Goal: Task Accomplishment & Management: Use online tool/utility

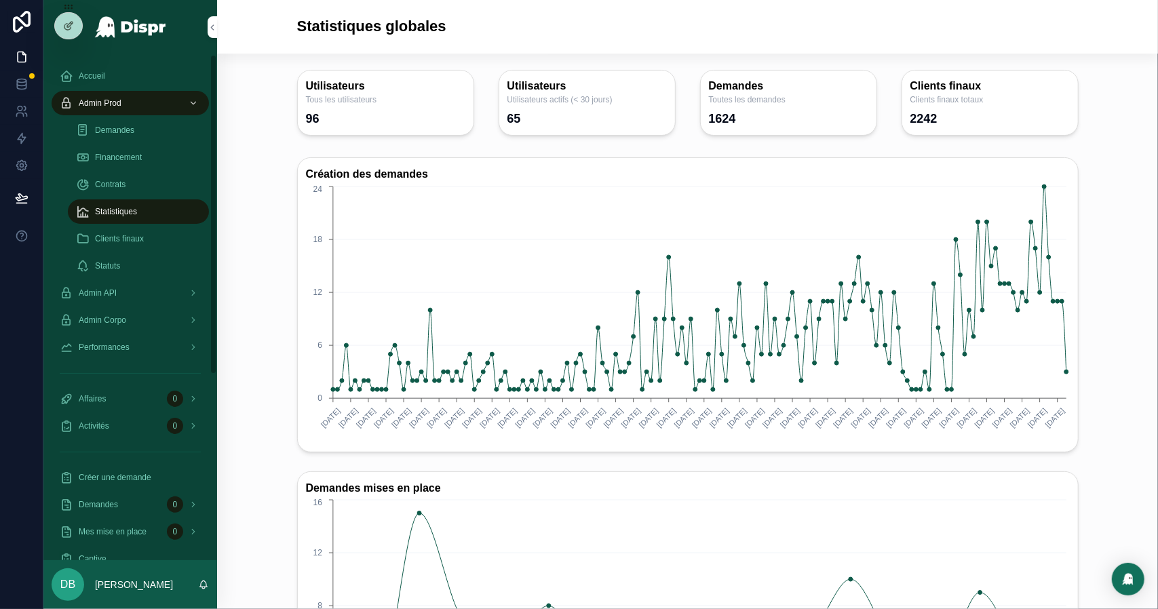
click at [140, 155] on span "Financement" at bounding box center [118, 157] width 47 height 11
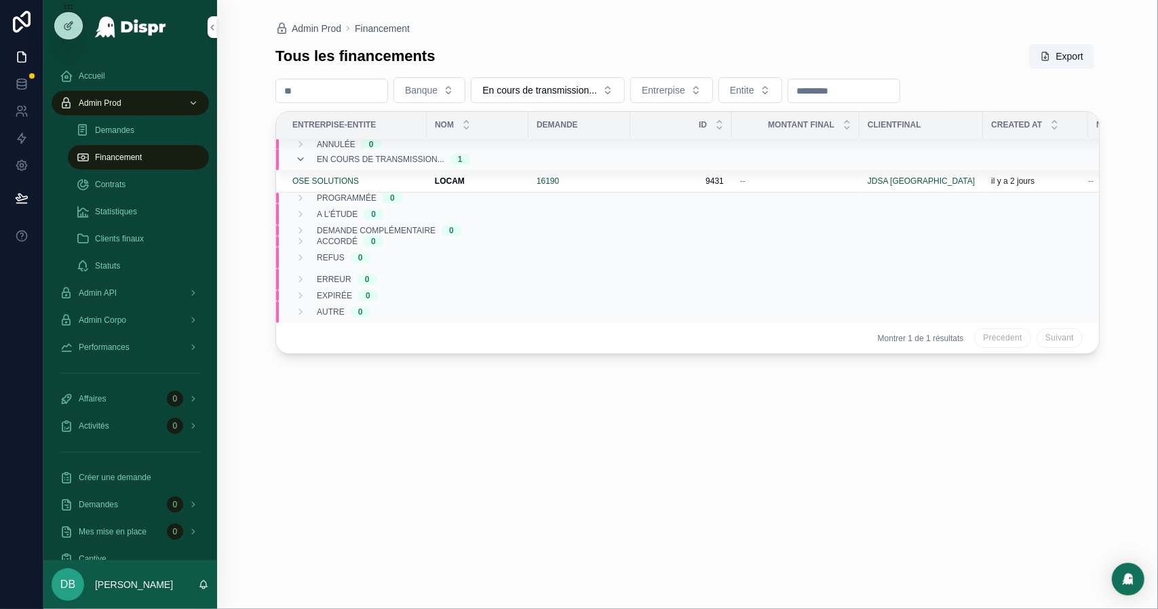
click at [334, 89] on input "scrollable content" at bounding box center [331, 90] width 111 height 19
click at [512, 80] on button "En cours de transmission..." at bounding box center [548, 90] width 154 height 26
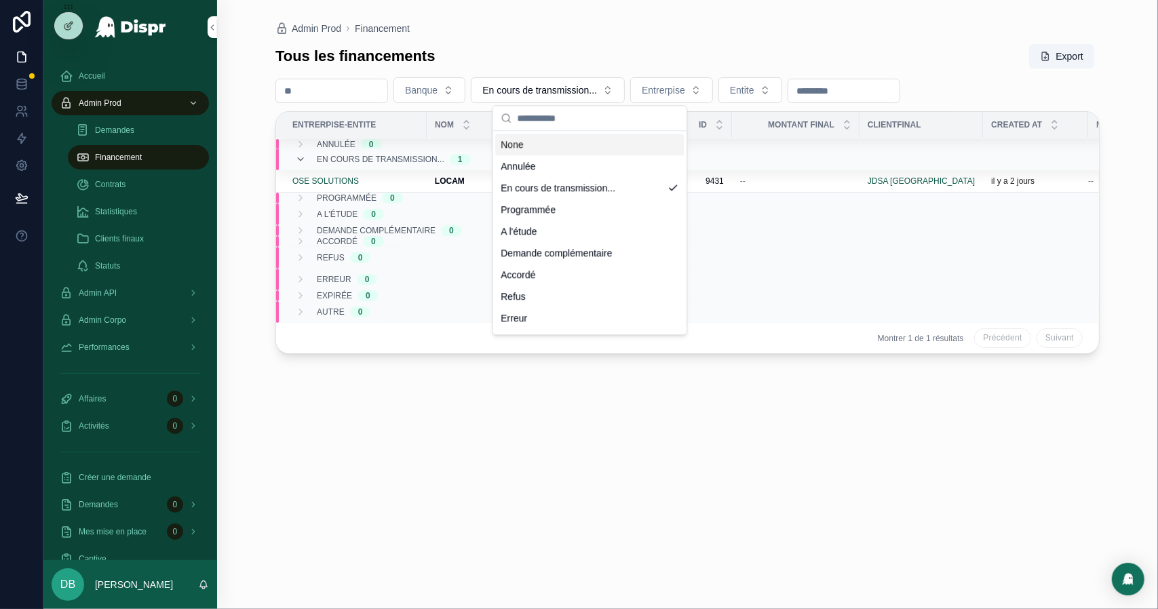
click at [544, 111] on input "scrollable content" at bounding box center [597, 118] width 161 height 24
click at [545, 142] on div "None" at bounding box center [589, 145] width 189 height 22
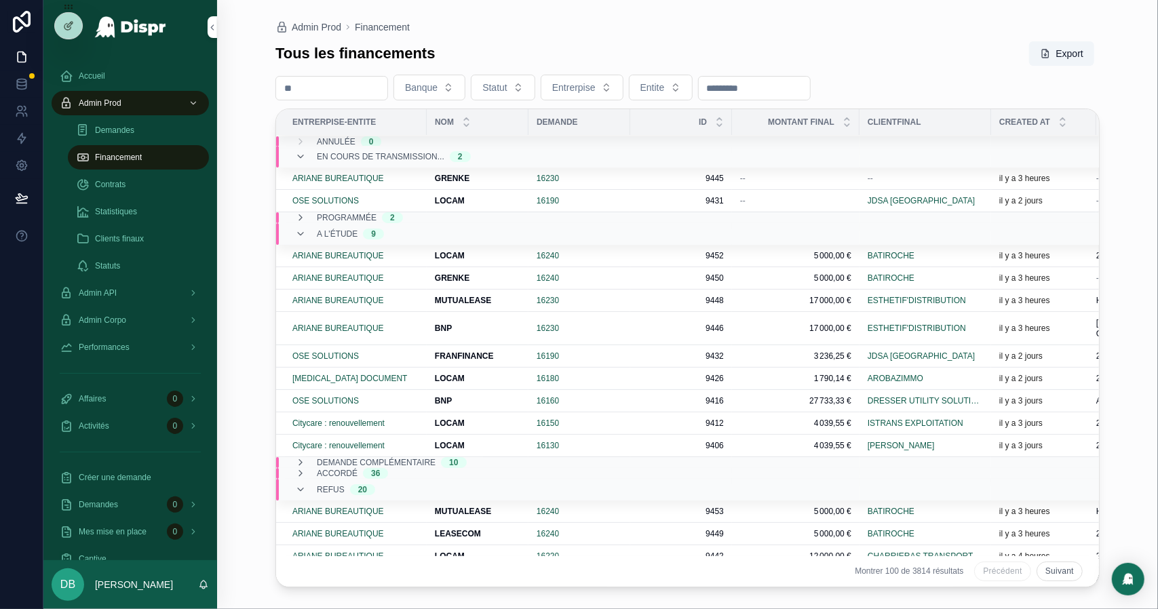
click at [373, 89] on input "scrollable content" at bounding box center [331, 88] width 111 height 19
paste input "****"
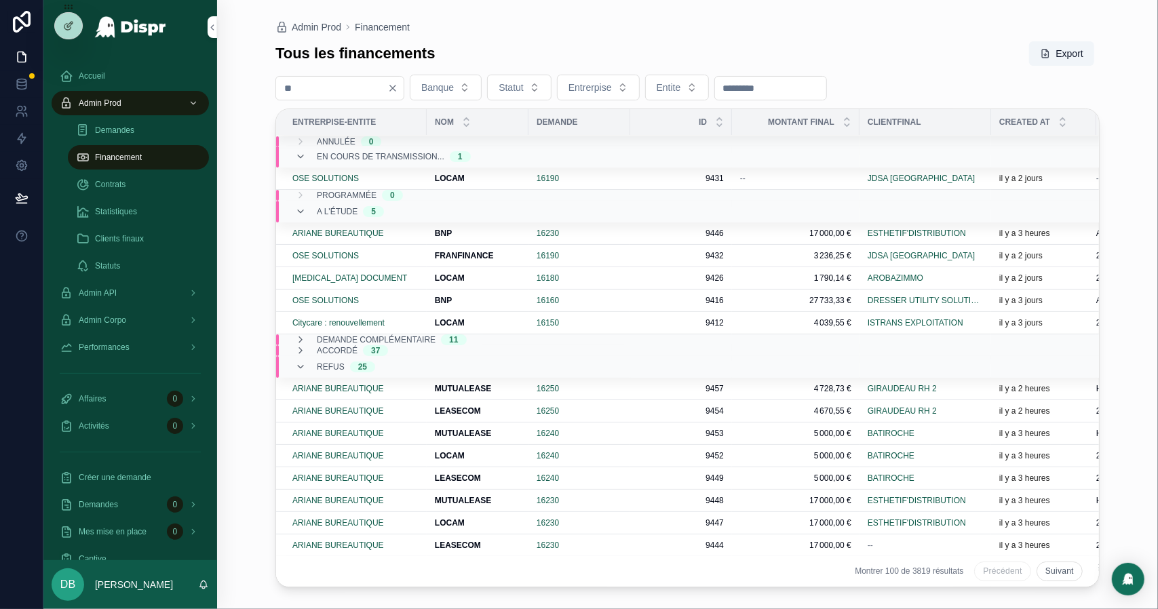
type input "****"
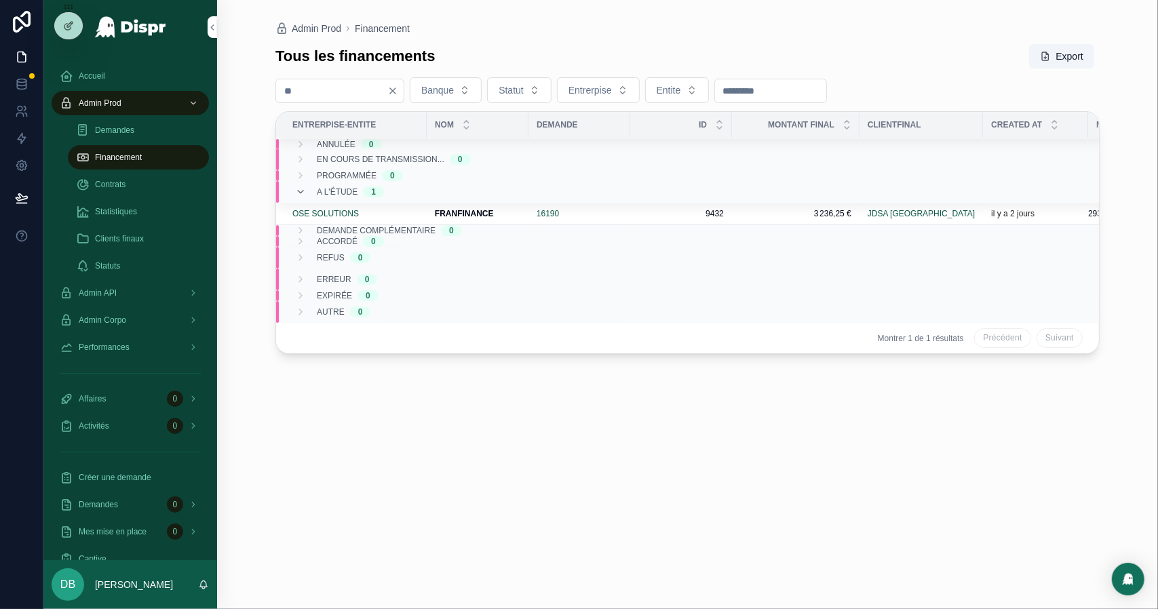
click at [599, 217] on div "16190" at bounding box center [579, 213] width 85 height 11
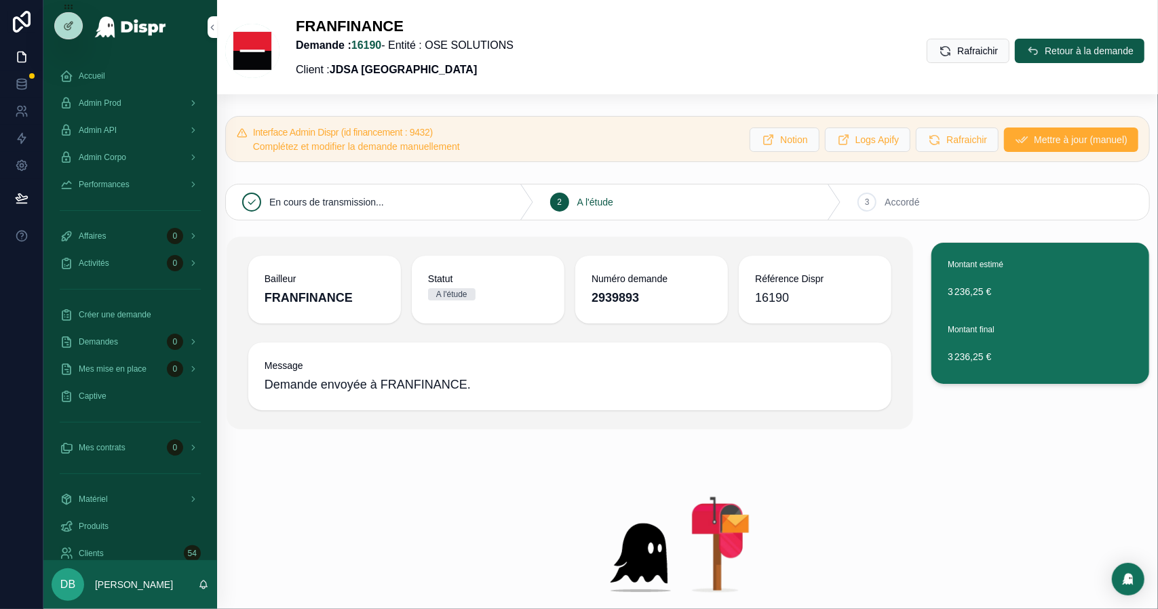
click at [625, 293] on strong "2939893" at bounding box center [615, 298] width 47 height 14
copy strong "2939893"
click at [631, 294] on strong "2939893" at bounding box center [615, 298] width 47 height 14
click at [1029, 130] on button "Mettre à jour (manuel)" at bounding box center [1071, 140] width 134 height 24
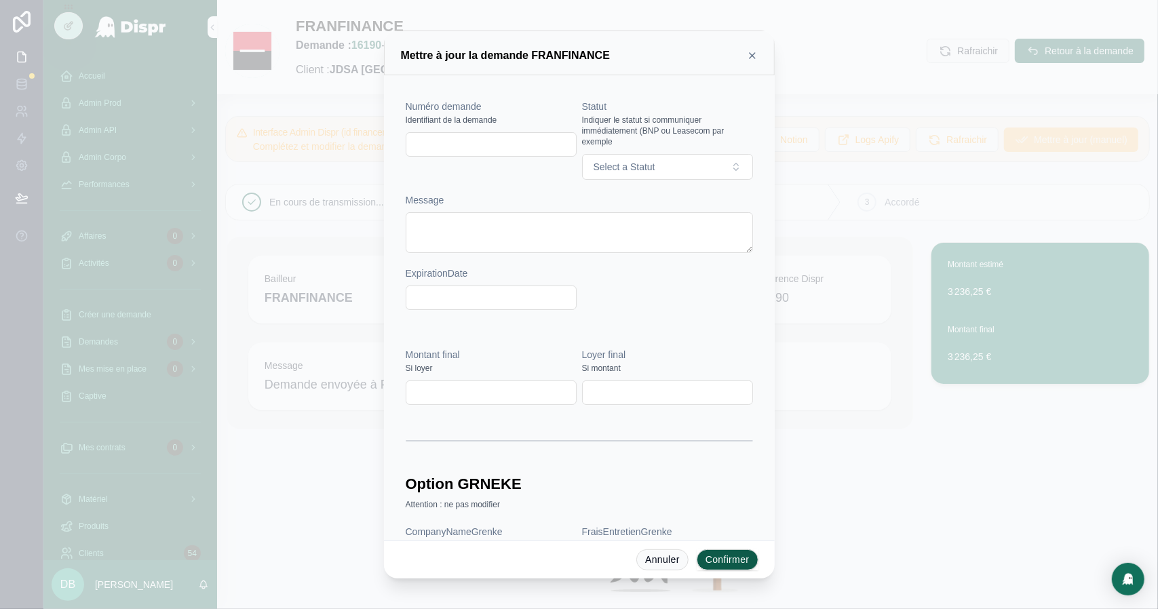
click at [437, 145] on input "text" at bounding box center [491, 144] width 170 height 19
click at [754, 58] on icon at bounding box center [752, 55] width 11 height 11
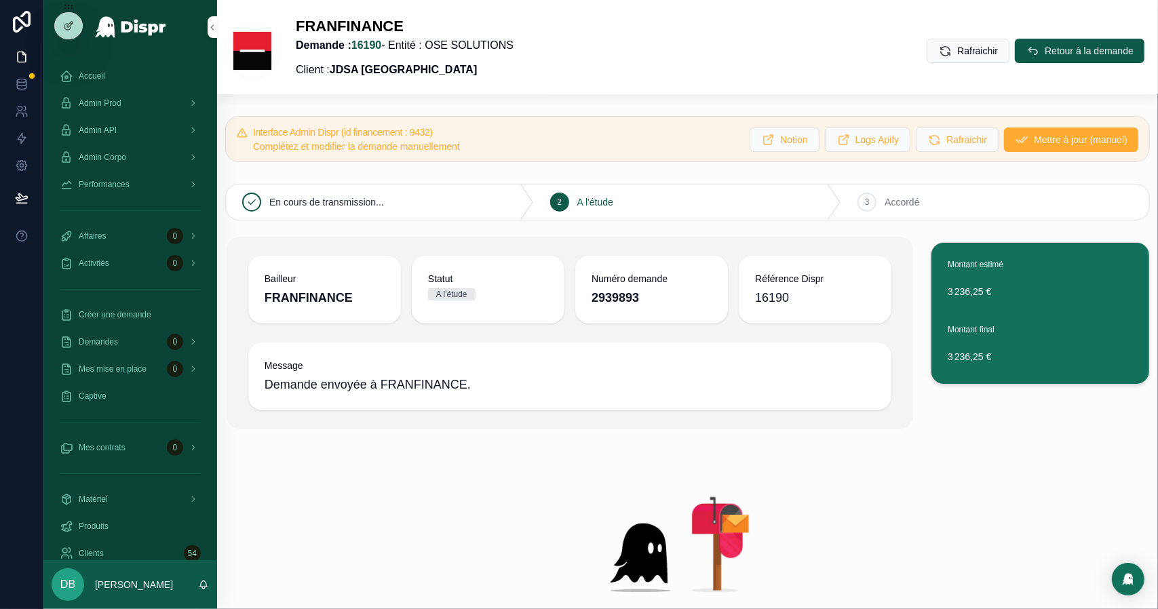
click at [628, 292] on strong "2939893" at bounding box center [615, 298] width 47 height 14
copy strong "2939893"
click at [1004, 138] on button "Mettre à jour (manuel)" at bounding box center [1071, 140] width 134 height 24
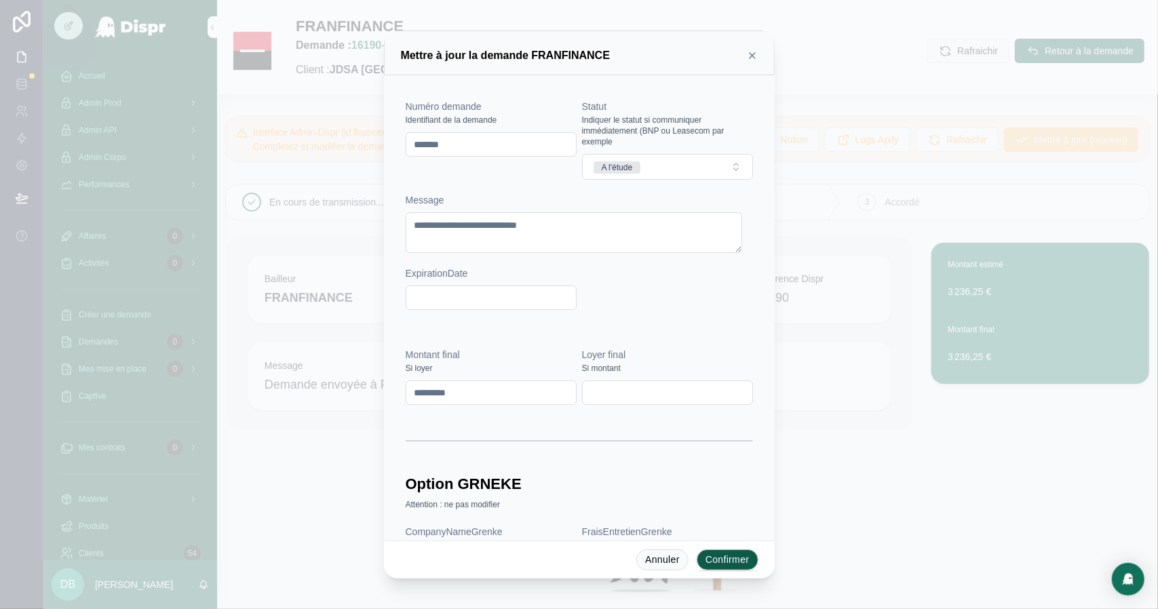
click at [753, 56] on icon at bounding box center [752, 55] width 5 height 5
